Goal: Information Seeking & Learning: Learn about a topic

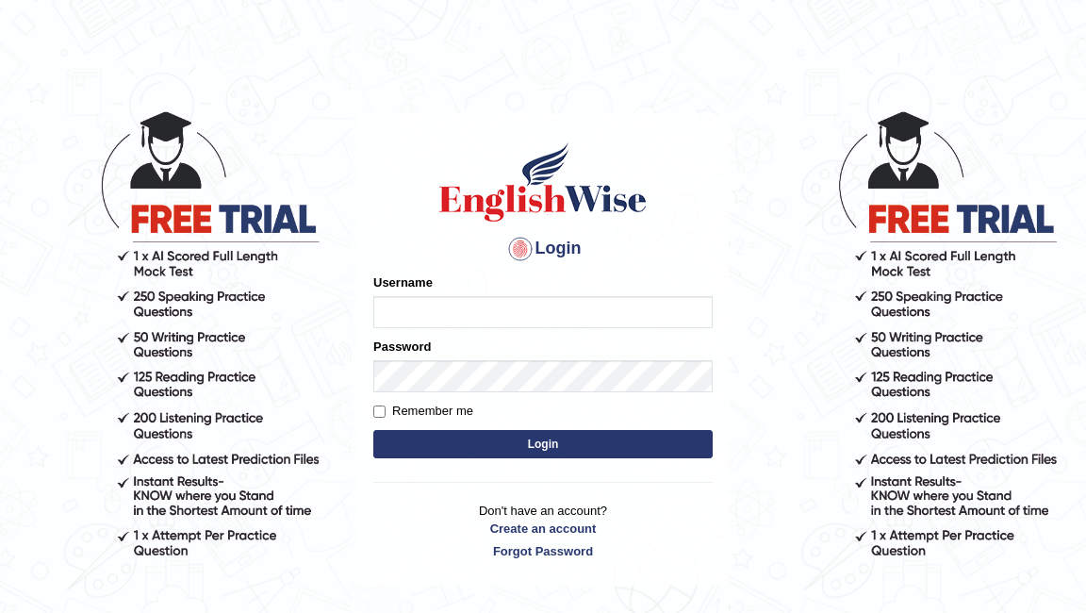
type input "Pkhatarine"
click at [526, 455] on button "Login" at bounding box center [542, 444] width 339 height 28
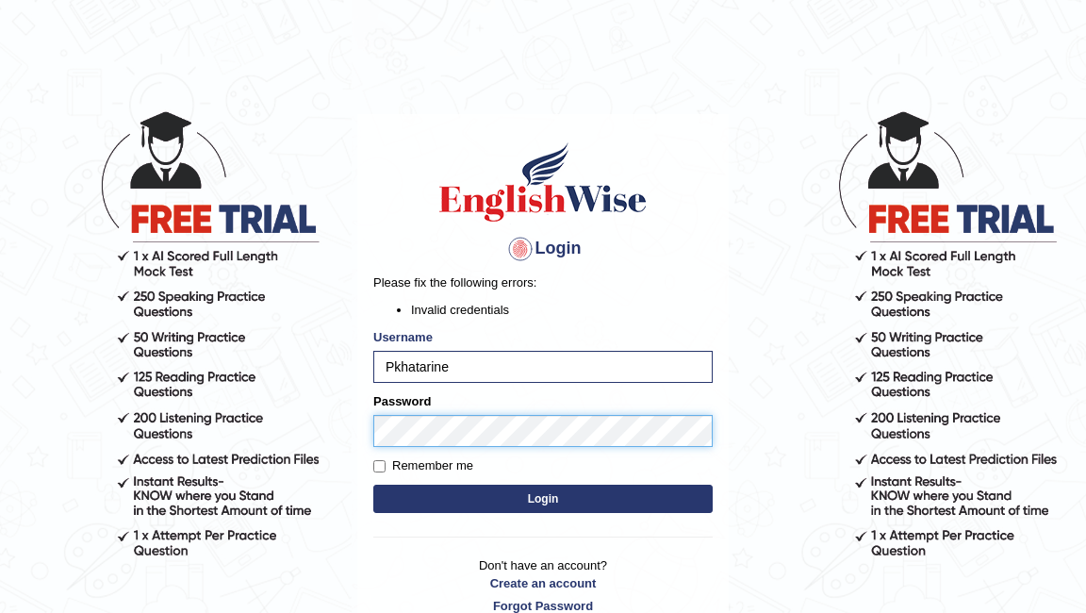
click at [301, 423] on body "Login Please fix the following errors: Invalid credentials Username Pkhatarine …" at bounding box center [543, 361] width 1086 height 613
click at [373, 485] on button "Login" at bounding box center [542, 499] width 339 height 28
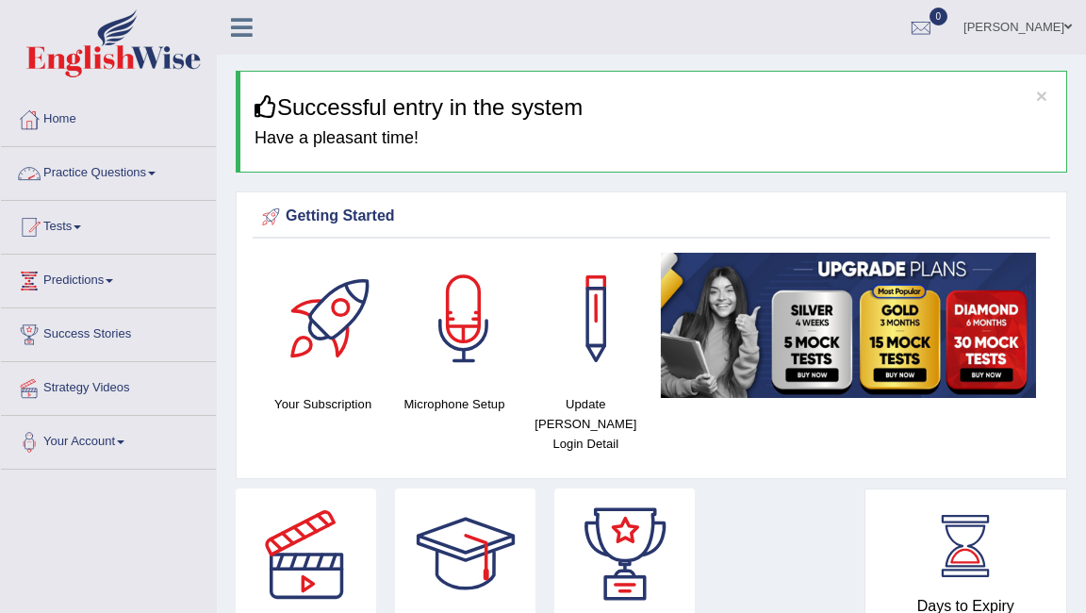
click at [136, 175] on link "Practice Questions" at bounding box center [108, 170] width 215 height 47
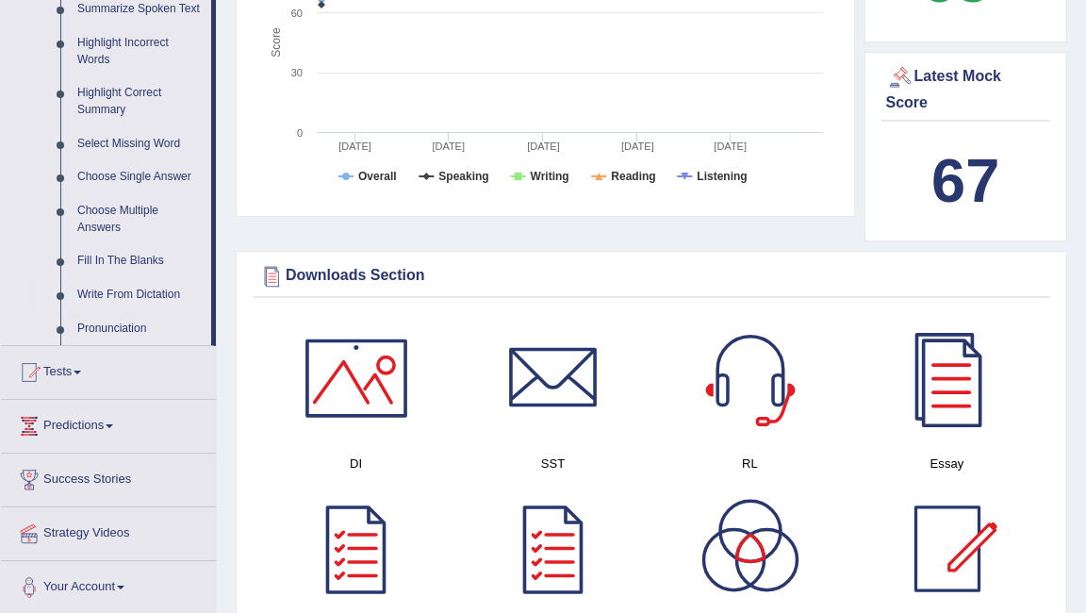
scroll to position [879, 0]
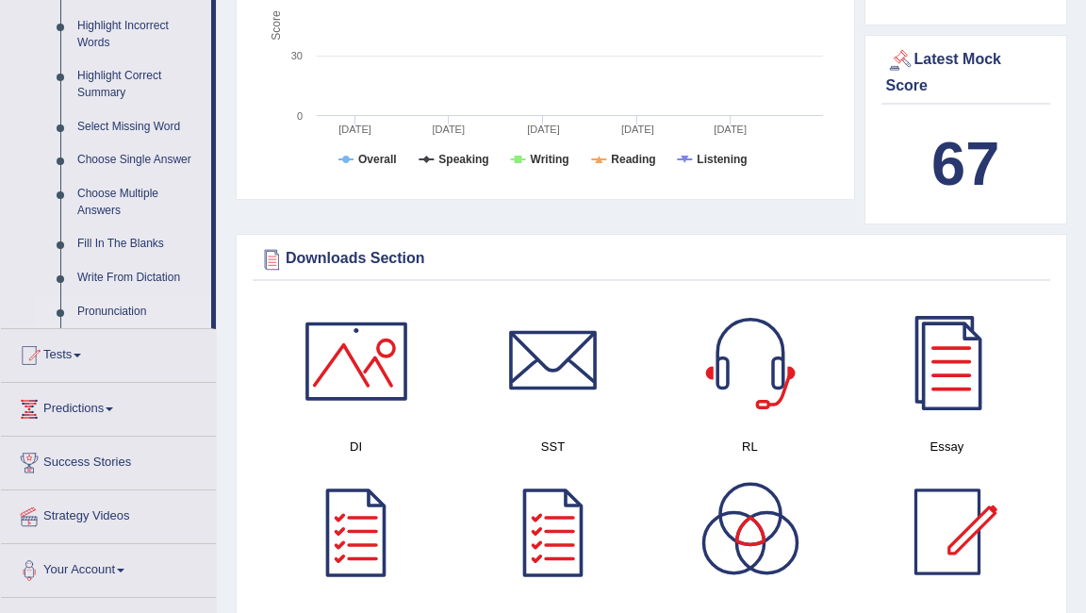
drag, startPoint x: 213, startPoint y: 263, endPoint x: 207, endPoint y: 333, distance: 70.0
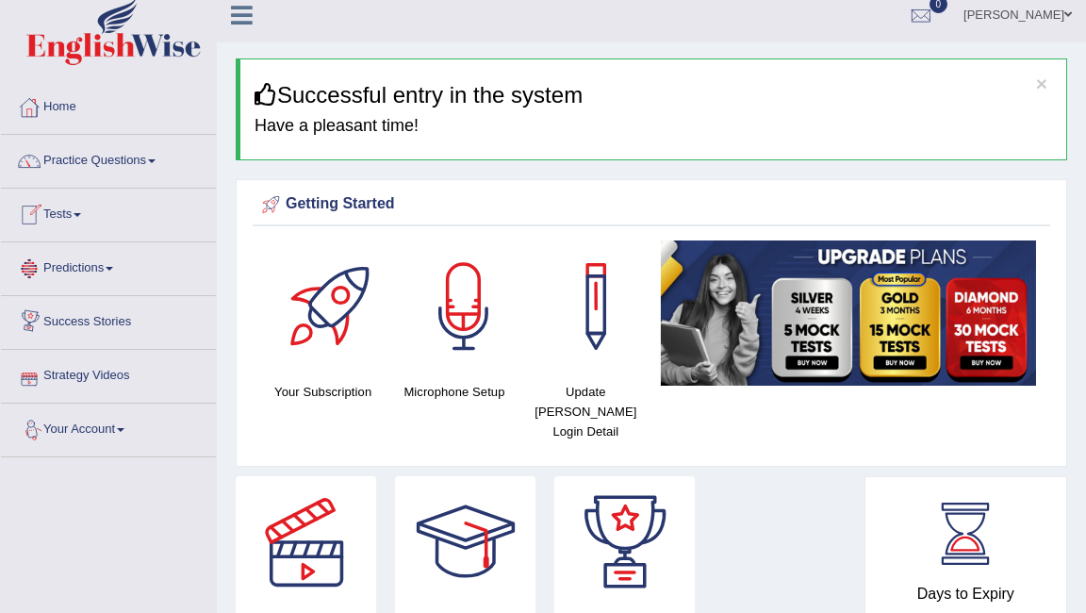
scroll to position [0, 0]
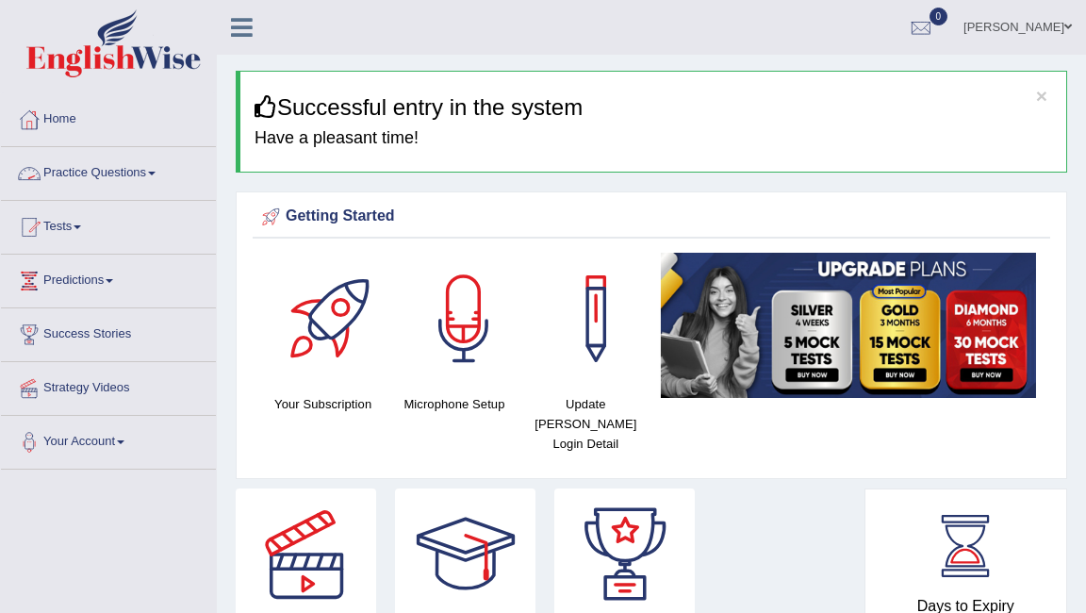
click at [157, 174] on link "Practice Questions" at bounding box center [108, 170] width 215 height 47
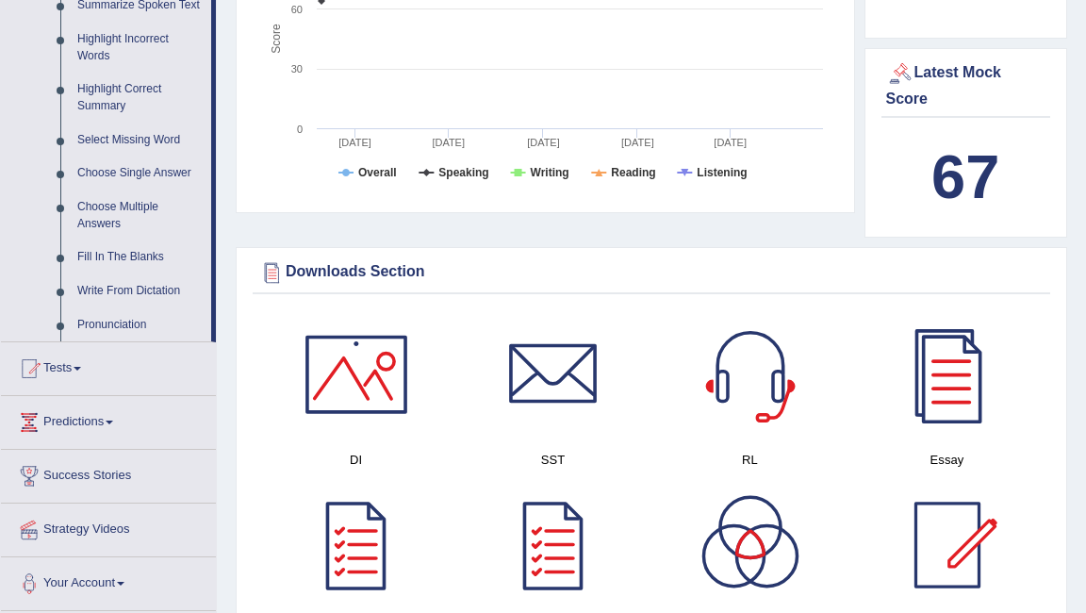
scroll to position [871, 0]
